Goal: Task Accomplishment & Management: Manage account settings

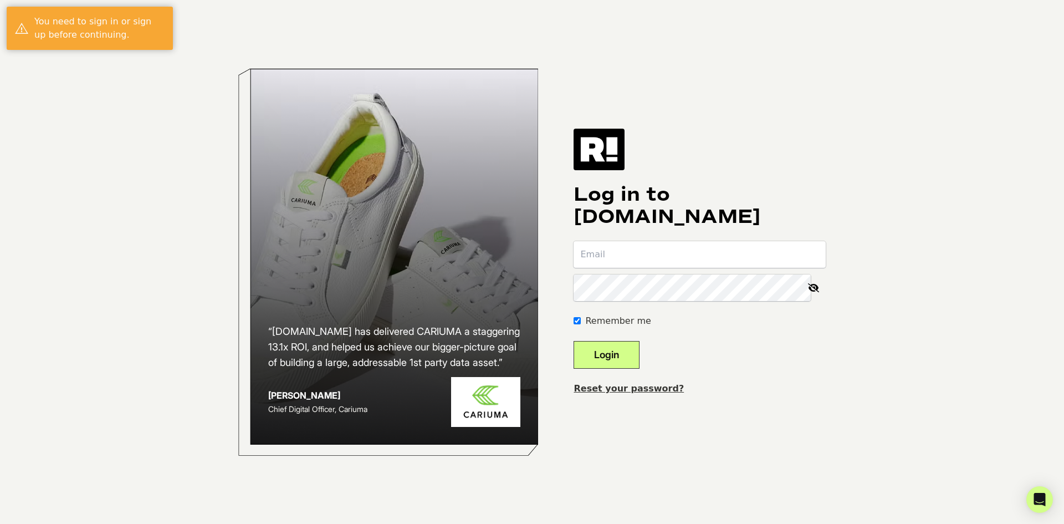
click at [868, 381] on body "“Retention.com has delivered CARIUMA a staggering 13.1x ROI, and helped us achi…" at bounding box center [532, 262] width 1064 height 524
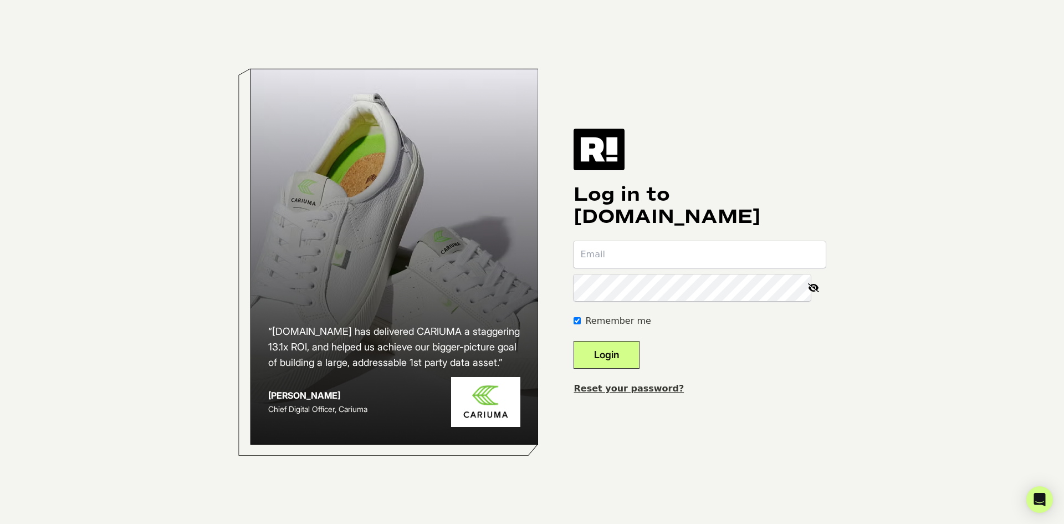
click at [672, 254] on input "email" at bounding box center [700, 254] width 252 height 27
click at [0, 523] on com-1password-button at bounding box center [0, 524] width 0 height 0
click at [711, 251] on input "email" at bounding box center [700, 254] width 252 height 27
type input "[PERSON_NAME][EMAIL_ADDRESS][DOMAIN_NAME]"
click at [574, 341] on button "Login" at bounding box center [607, 355] width 66 height 28
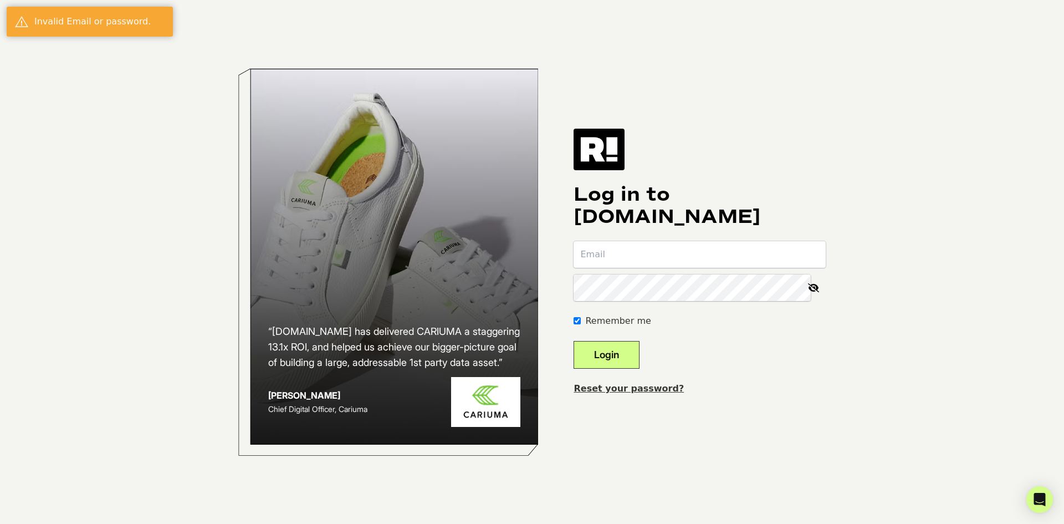
click at [876, 152] on body "“[DOMAIN_NAME] has delivered CARIUMA a staggering 13.1x ROI, and helped us achi…" at bounding box center [532, 262] width 1064 height 524
click at [782, 155] on div "Log in to [DOMAIN_NAME] Remember me Login Reset your password?" at bounding box center [700, 262] width 252 height 266
click at [631, 447] on div "“[DOMAIN_NAME] has delivered CARIUMA a staggering 13.1x ROI, and helped us achi…" at bounding box center [532, 262] width 632 height 524
click at [625, 259] on input "email" at bounding box center [700, 254] width 252 height 27
click at [76, 204] on body "“[DOMAIN_NAME] has delivered CARIUMA a staggering 13.1x ROI, and helped us achi…" at bounding box center [532, 262] width 1064 height 524
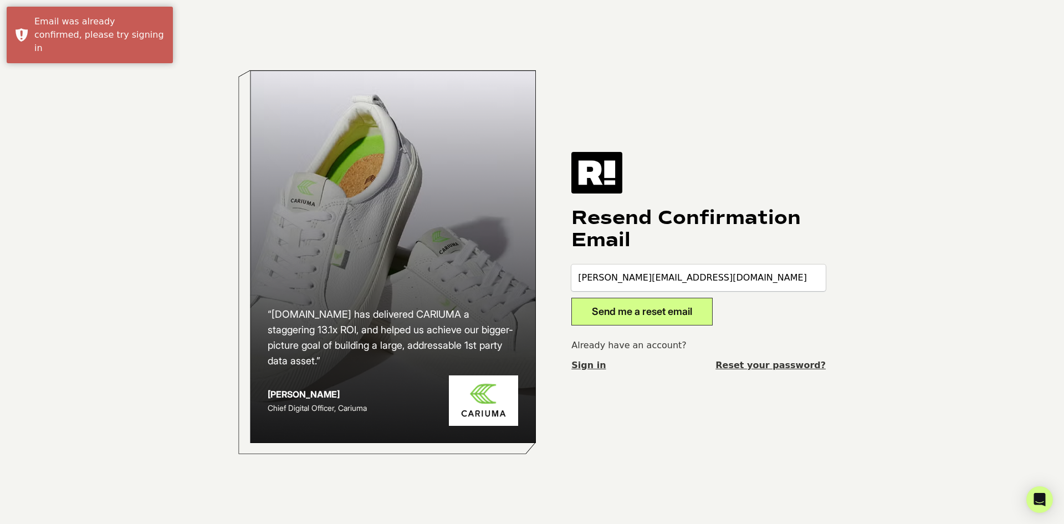
click at [853, 318] on body "“Retention.com has delivered CARIUMA a staggering 13.1x ROI, and helped us achi…" at bounding box center [532, 262] width 1064 height 524
click at [654, 316] on button "Send me a reset email" at bounding box center [641, 312] width 141 height 28
click at [659, 398] on div "“[DOMAIN_NAME] has delivered CARIUMA a staggering 13.1x ROI, and helped us achi…" at bounding box center [532, 262] width 632 height 524
click at [697, 276] on input "heather@evelynandbobbie.com" at bounding box center [698, 277] width 254 height 27
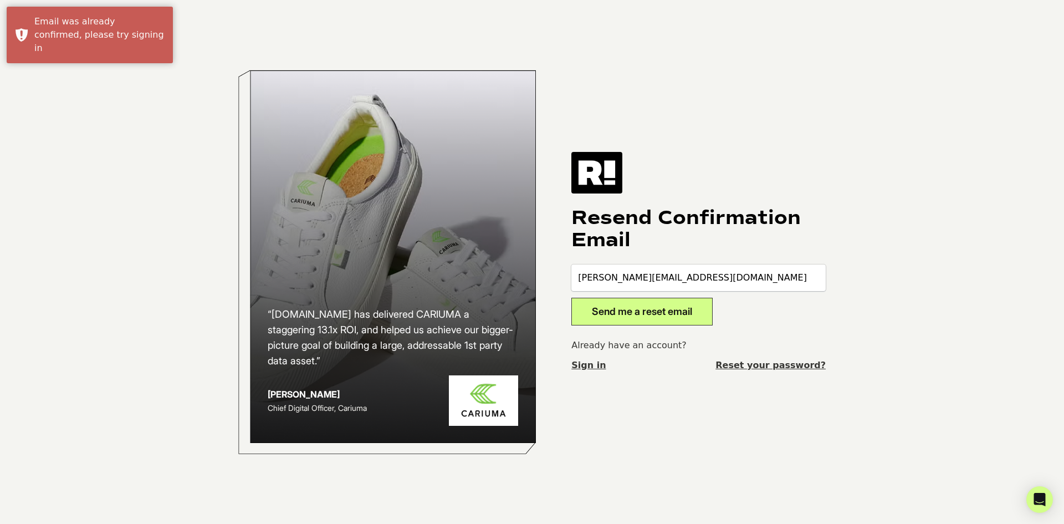
click at [697, 276] on input "heather@evelynandbobbie.com" at bounding box center [698, 277] width 254 height 27
click at [580, 367] on link "Sign in" at bounding box center [588, 365] width 34 height 13
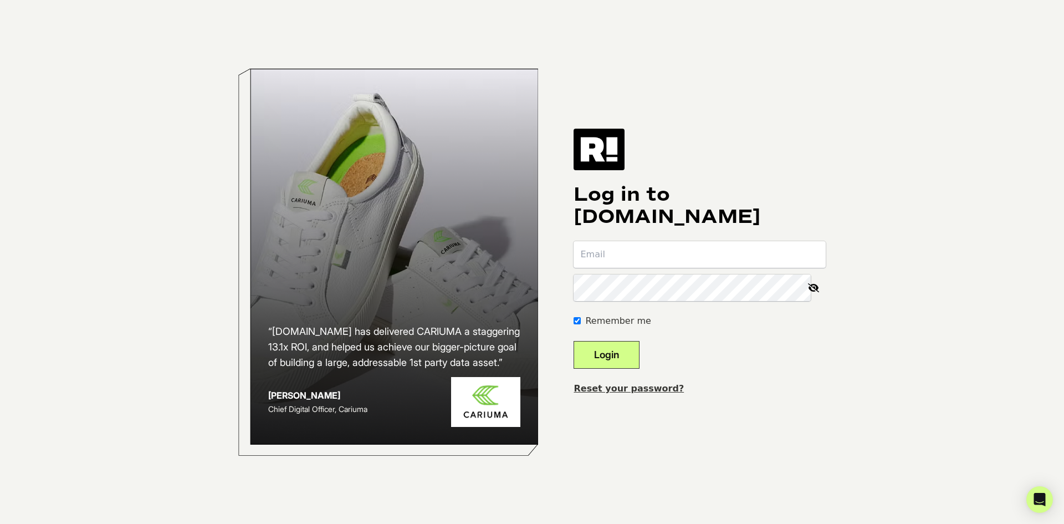
type input "[PERSON_NAME][EMAIL_ADDRESS][DOMAIN_NAME]"
click at [691, 254] on input "[PERSON_NAME][EMAIL_ADDRESS][DOMAIN_NAME]" at bounding box center [700, 254] width 252 height 27
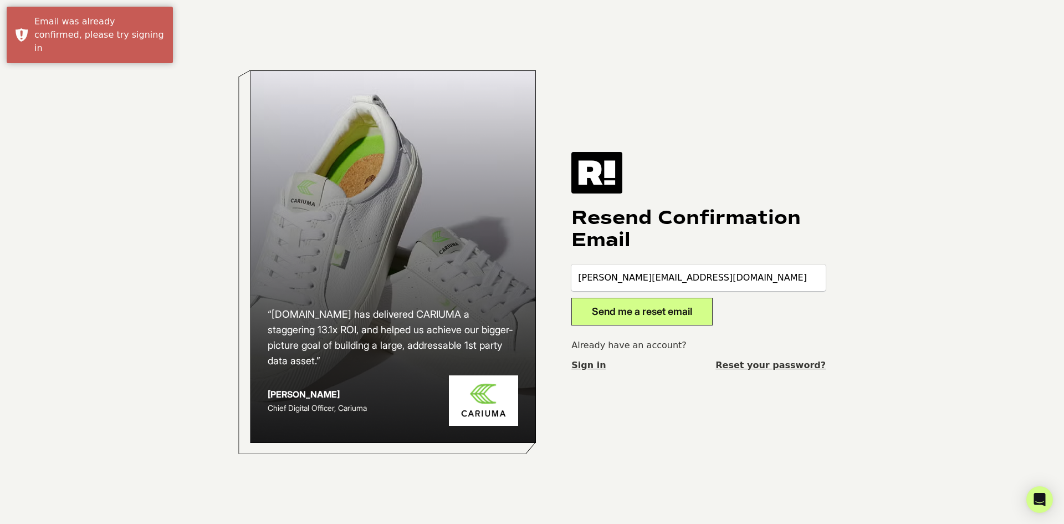
click at [703, 385] on div "“Retention.com has delivered CARIUMA a staggering 13.1x ROI, and helped us achi…" at bounding box center [532, 262] width 632 height 524
click at [654, 308] on button "Send me a reset email" at bounding box center [641, 312] width 141 height 28
click at [596, 367] on link "Sign in" at bounding box center [588, 365] width 34 height 13
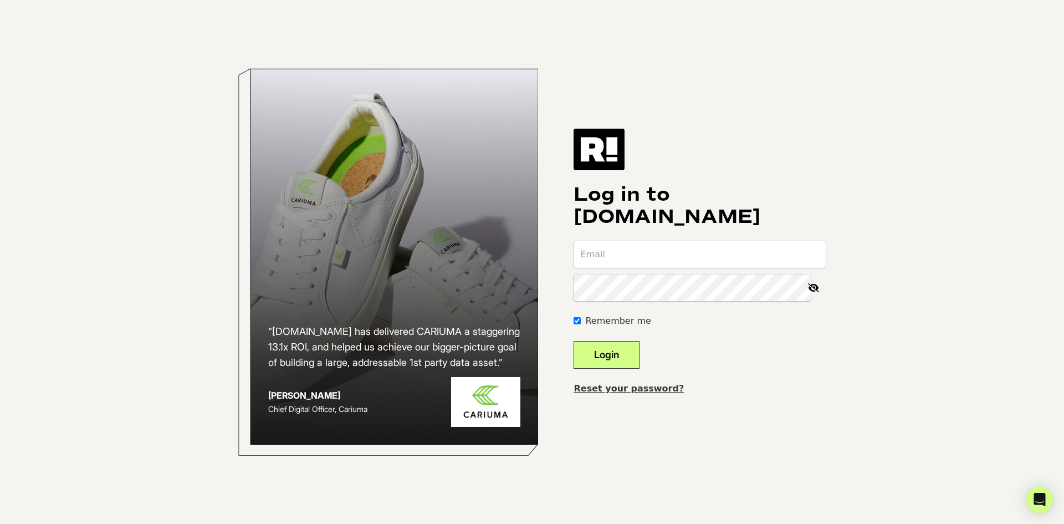
click at [634, 247] on input "email" at bounding box center [700, 254] width 252 height 27
type input "[PERSON_NAME][EMAIL_ADDRESS][DOMAIN_NAME]"
click at [574, 341] on button "Login" at bounding box center [607, 355] width 66 height 28
click at [725, 360] on form "Remember me Login" at bounding box center [700, 304] width 252 height 127
click at [617, 387] on link "Reset your password?" at bounding box center [629, 388] width 110 height 11
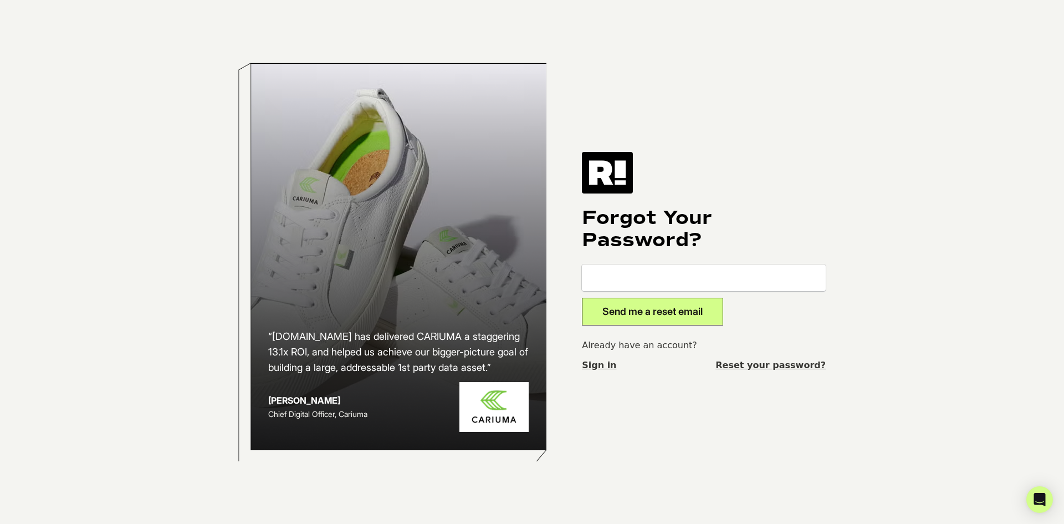
click at [642, 279] on input "email" at bounding box center [704, 277] width 244 height 27
type input "[PERSON_NAME][EMAIL_ADDRESS][DOMAIN_NAME]"
click at [720, 362] on div "Already have an account? Sign in Reset your password?" at bounding box center [704, 355] width 244 height 33
click at [674, 308] on button "Send me a reset email" at bounding box center [652, 312] width 141 height 28
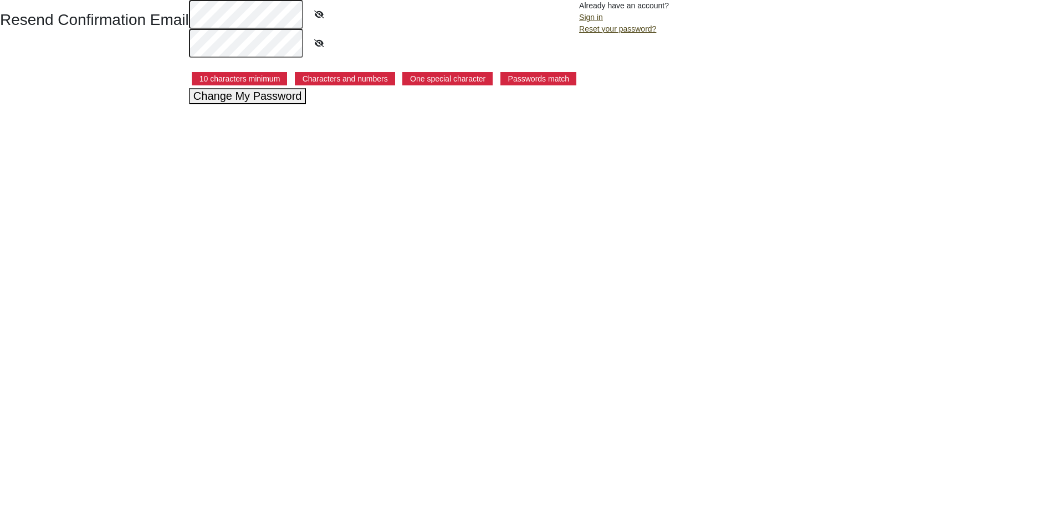
click at [564, 60] on form "10 characters minimum Characters and numbers One special character Passwords ma…" at bounding box center [384, 52] width 390 height 104
click at [316, 14] on icon at bounding box center [319, 14] width 28 height 25
click at [541, 27] on div at bounding box center [384, 14] width 390 height 29
click at [807, 90] on div "Resend Confirmation Email 10 characters minimum Characters and numbers One spec…" at bounding box center [532, 52] width 1064 height 104
click at [836, 80] on div "Resend Confirmation Email 10 characters minimum Characters and numbers One spec…" at bounding box center [532, 52] width 1064 height 104
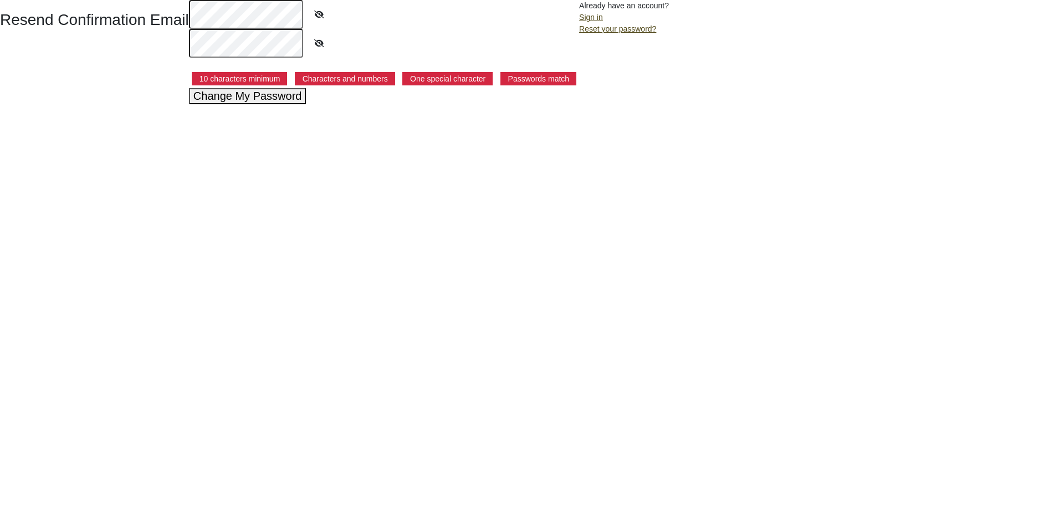
click at [765, 104] on html "Resend Confirmation Email 10 characters minimum Characters and numbers One spec…" at bounding box center [532, 52] width 1064 height 104
click at [292, 104] on html "Resend Confirmation Email 10 characters minimum Characters and numbers One spec…" at bounding box center [532, 52] width 1064 height 104
click at [231, 99] on button "Change My Password" at bounding box center [247, 96] width 117 height 16
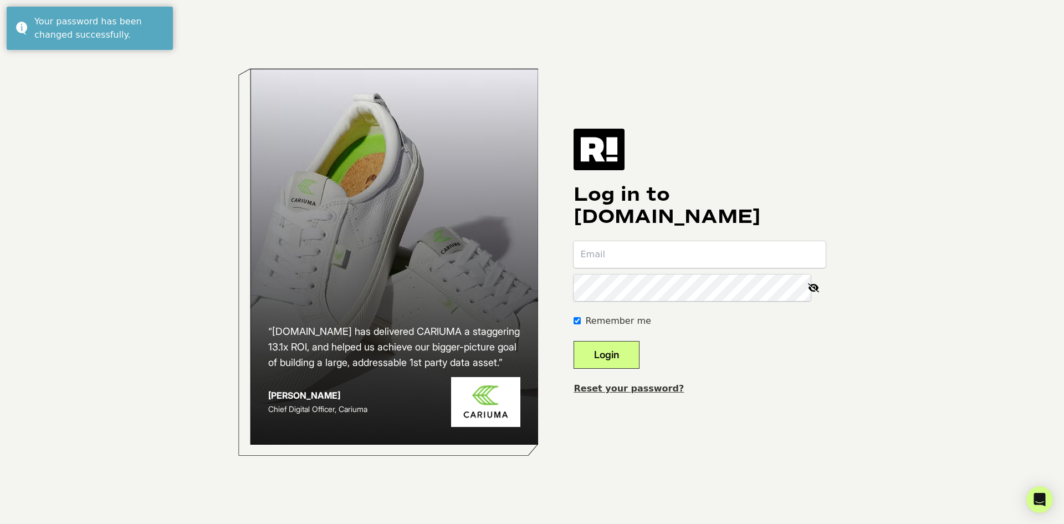
type input "heather@evelynandbobbie.com"
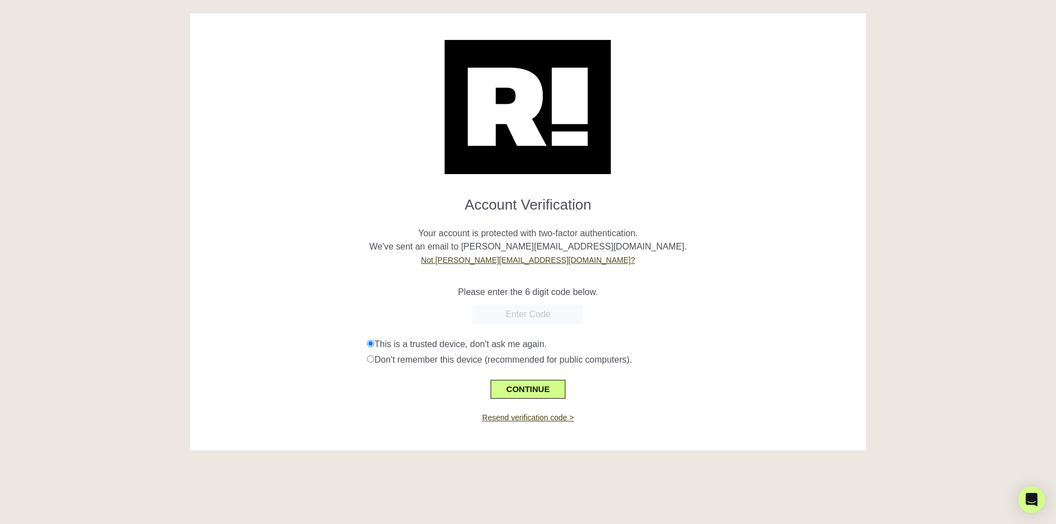
click at [628, 357] on div "Don't remember this device (recommended for public computers)." at bounding box center [612, 359] width 490 height 13
click at [739, 349] on div "This is a trusted device, don't ask me again." at bounding box center [612, 343] width 490 height 13
click at [522, 309] on input "text" at bounding box center [527, 314] width 111 height 20
paste input "093111"
type input "093111"
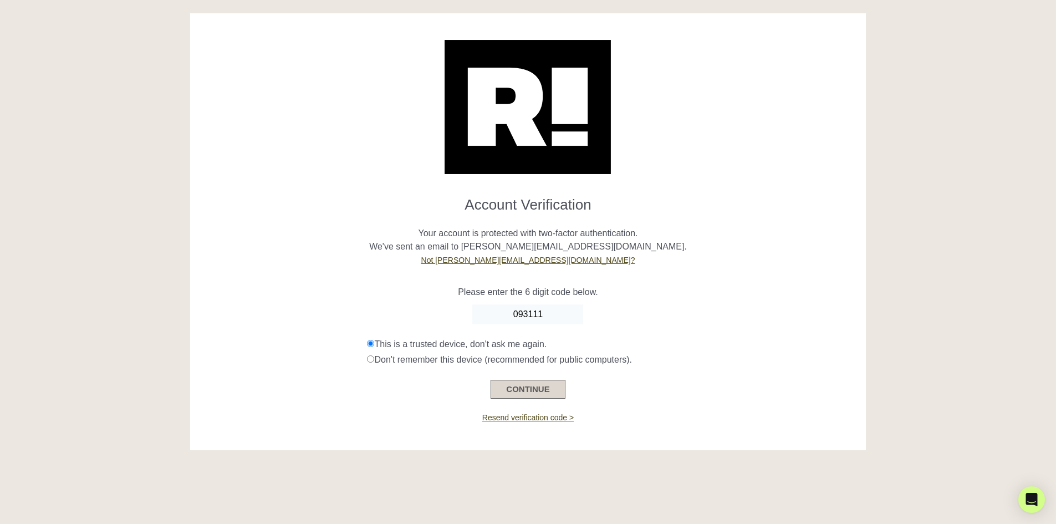
click at [541, 388] on button "CONTINUE" at bounding box center [527, 389] width 74 height 19
